Goal: Check status: Check status

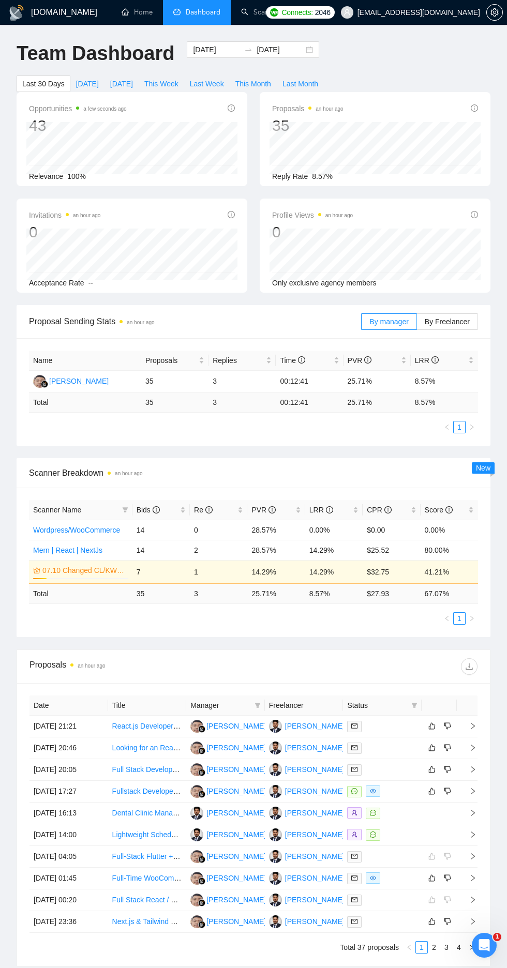
click at [67, 722] on td "[DATE] 21:21" at bounding box center [68, 726] width 79 height 22
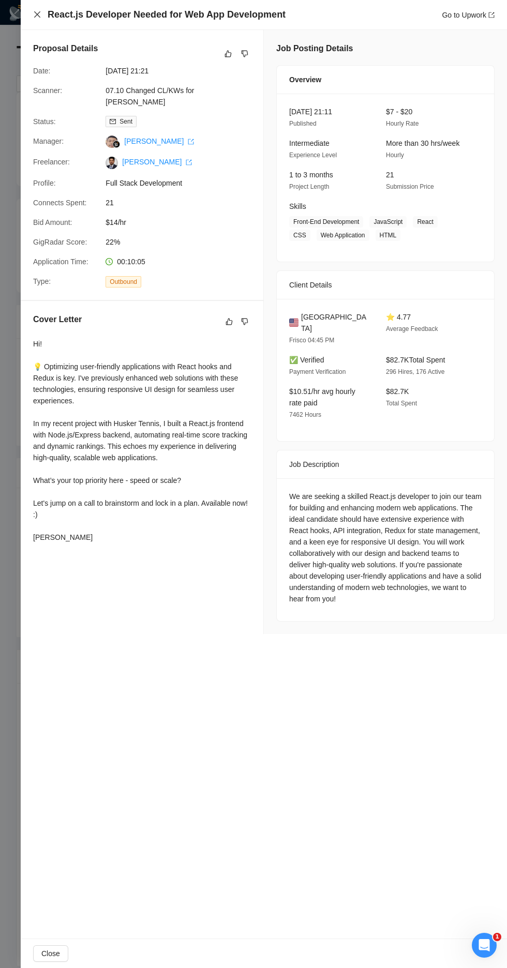
click at [37, 14] on icon "close" at bounding box center [37, 14] width 6 height 6
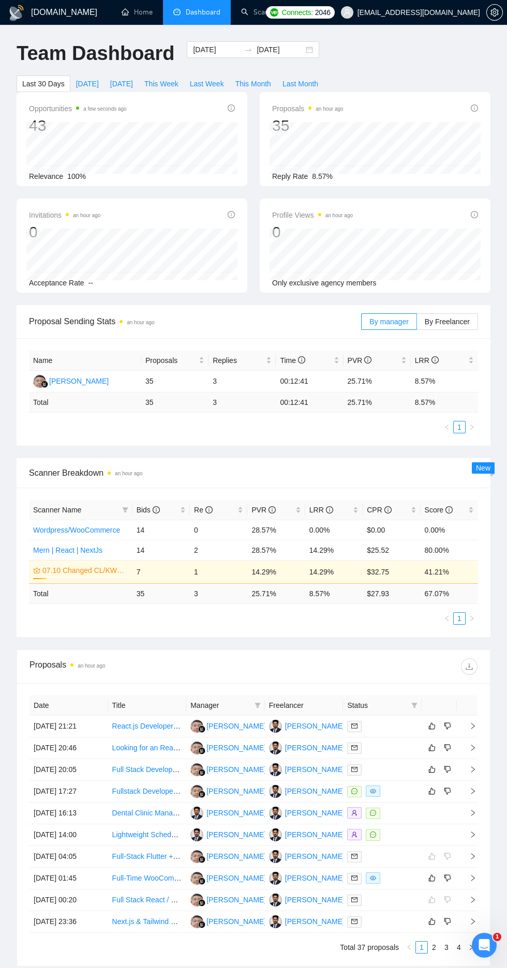
click at [78, 746] on td "[DATE] 20:46" at bounding box center [68, 748] width 79 height 22
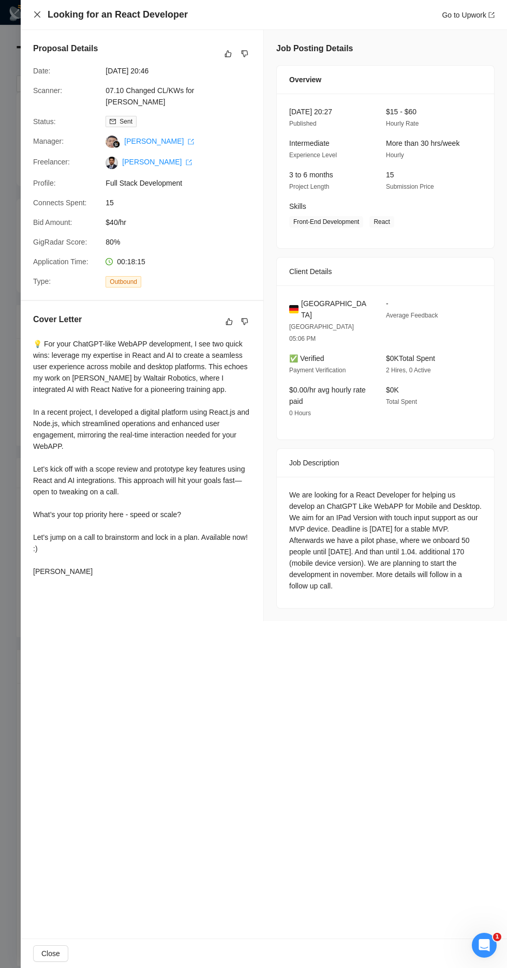
click at [37, 14] on icon "close" at bounding box center [37, 14] width 6 height 6
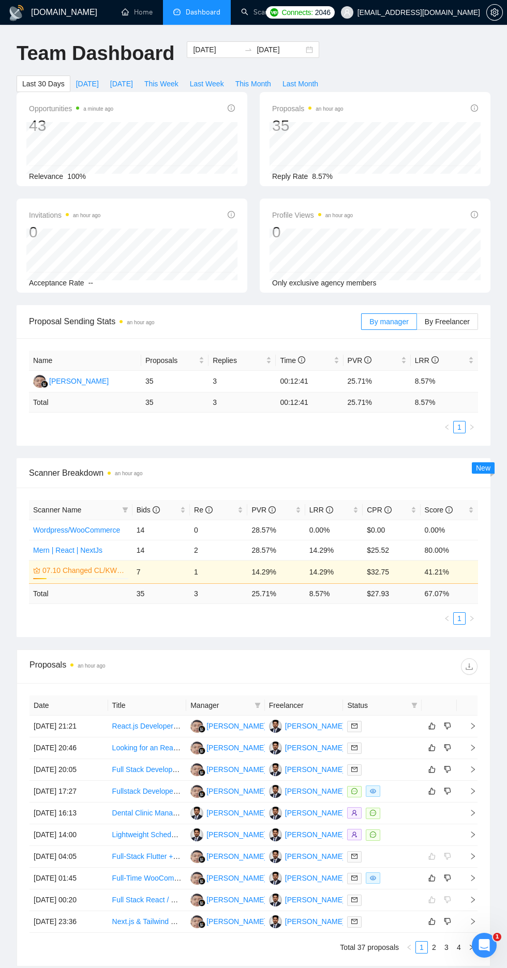
click at [72, 772] on td "[DATE] 20:05" at bounding box center [68, 770] width 79 height 22
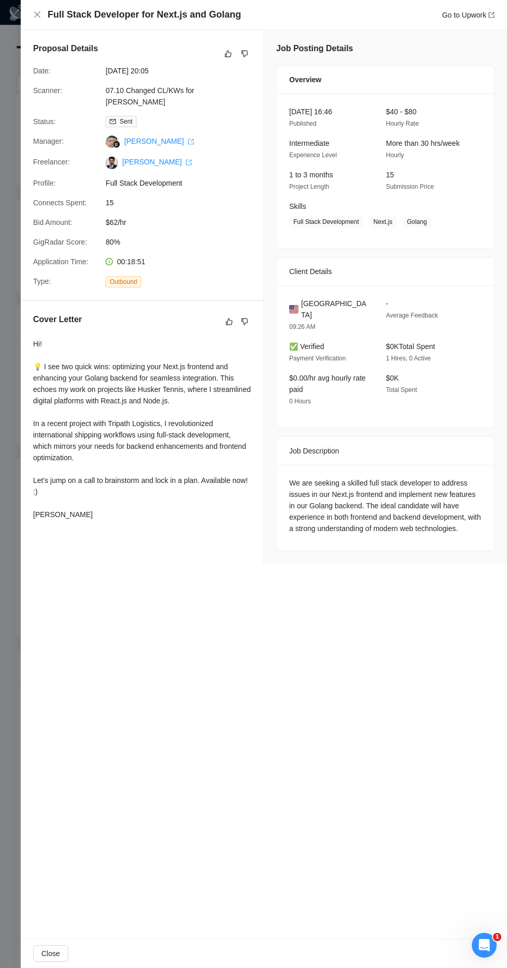
click at [24, 593] on div "Proposal Details Date: 08 Oct, 2025 20:05 Scanner: 07.10 Changed CL/KWs for MER…" at bounding box center [264, 484] width 486 height 908
click at [39, 17] on icon "close" at bounding box center [37, 14] width 8 height 8
